Goal: Use online tool/utility: Utilize a website feature to perform a specific function

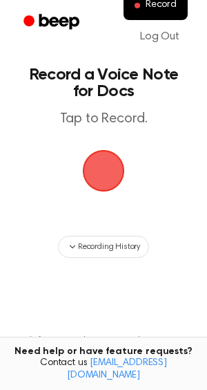
click at [113, 156] on span "button" at bounding box center [103, 170] width 65 height 65
click at [104, 185] on span "button" at bounding box center [103, 170] width 55 height 55
click at [102, 176] on span "button" at bounding box center [103, 170] width 75 height 75
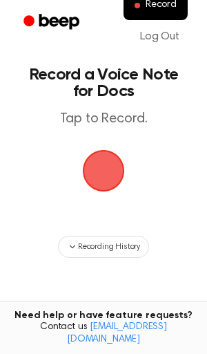
click at [94, 162] on span "button" at bounding box center [103, 170] width 55 height 55
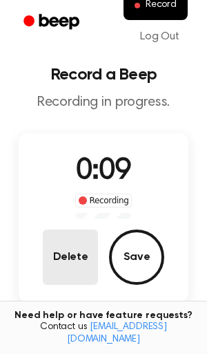
click at [71, 254] on button "Delete" at bounding box center [70, 257] width 55 height 55
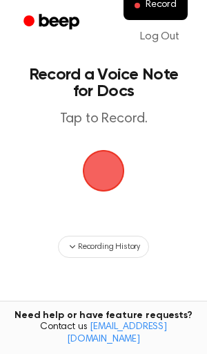
click at [114, 162] on span "button" at bounding box center [103, 170] width 73 height 73
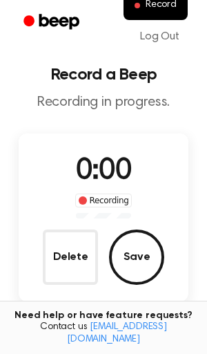
click at [114, 173] on span "0:00" at bounding box center [103, 171] width 55 height 29
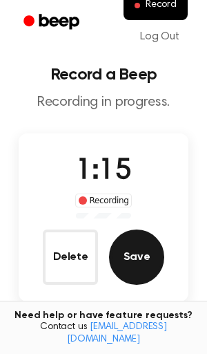
click at [140, 248] on button "Save" at bounding box center [136, 257] width 55 height 55
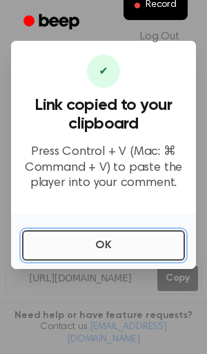
click at [119, 242] on button "OK" at bounding box center [103, 245] width 163 height 30
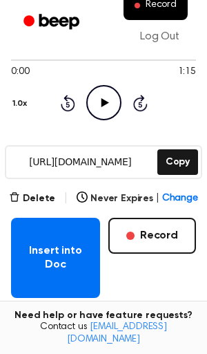
scroll to position [131, 0]
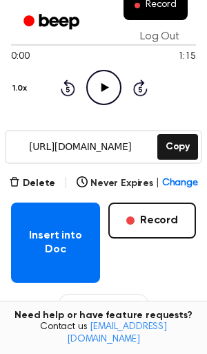
click at [90, 102] on icon "Play Audio" at bounding box center [103, 87] width 35 height 35
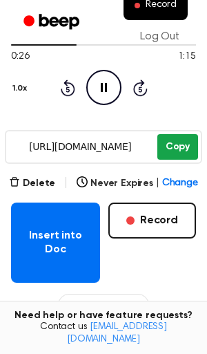
click at [175, 147] on button "Copy" at bounding box center [178, 147] width 41 height 26
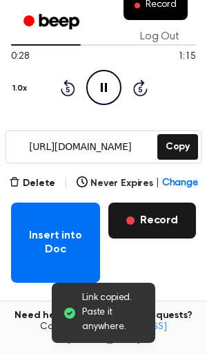
click at [127, 213] on button "Record" at bounding box center [153, 221] width 88 height 36
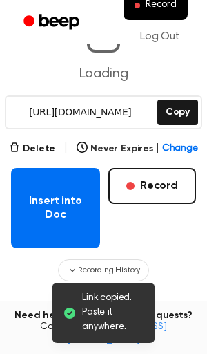
scroll to position [97, 0]
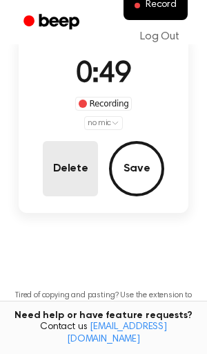
click at [75, 152] on button "Delete" at bounding box center [70, 168] width 55 height 55
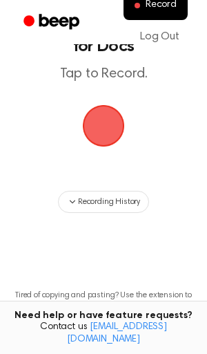
click at [106, 124] on span "button" at bounding box center [103, 125] width 47 height 47
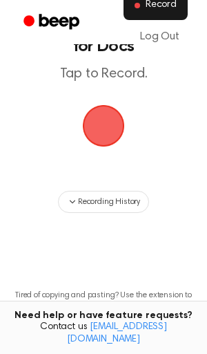
drag, startPoint x: 106, startPoint y: 124, endPoint x: 170, endPoint y: 1, distance: 138.5
click at [151, 12] on button "Record" at bounding box center [156, 5] width 64 height 29
click at [146, 5] on button "Record" at bounding box center [156, 5] width 64 height 29
click at [156, 10] on span "Record" at bounding box center [161, 5] width 31 height 12
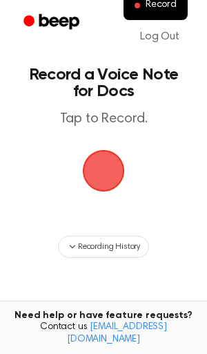
click at [103, 174] on span "button" at bounding box center [103, 170] width 65 height 65
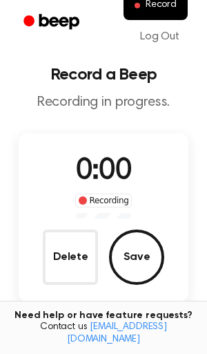
scroll to position [91, 0]
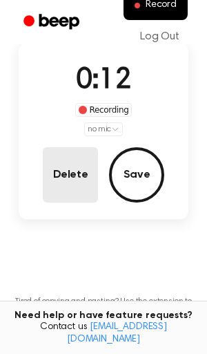
click at [70, 163] on button "Delete" at bounding box center [70, 174] width 55 height 55
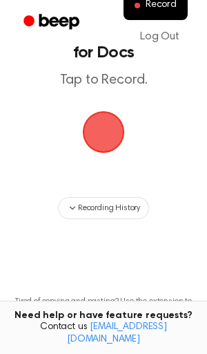
click at [118, 142] on span "button" at bounding box center [103, 131] width 51 height 51
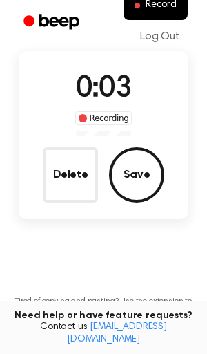
scroll to position [91, 0]
